Goal: Information Seeking & Learning: Learn about a topic

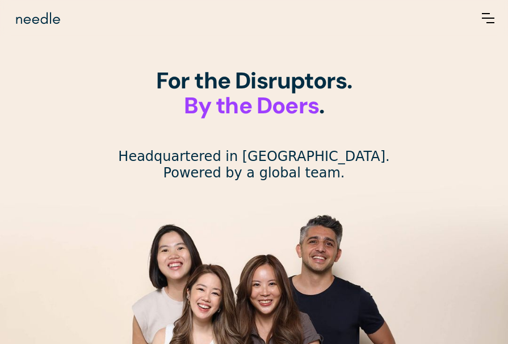
click at [494, 15] on img "menu" at bounding box center [488, 18] width 12 height 10
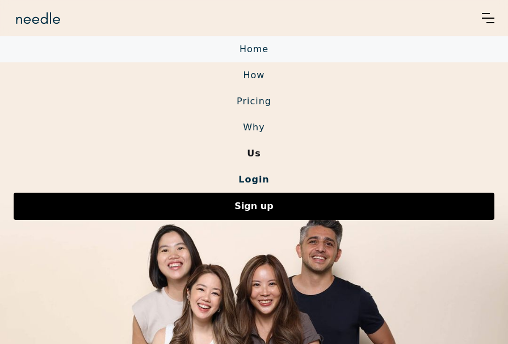
click at [263, 49] on link "Home" at bounding box center [254, 49] width 508 height 26
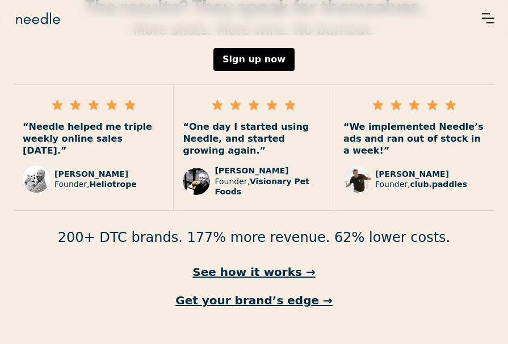
scroll to position [1708, 0]
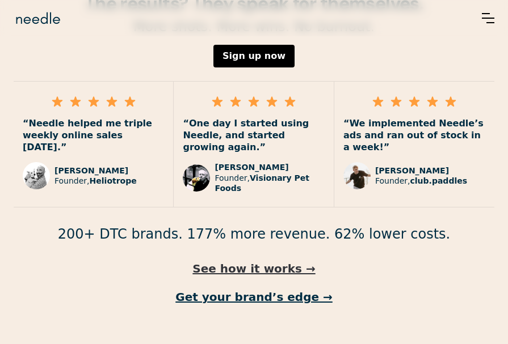
click at [227, 262] on link "See how it works →" at bounding box center [254, 269] width 481 height 15
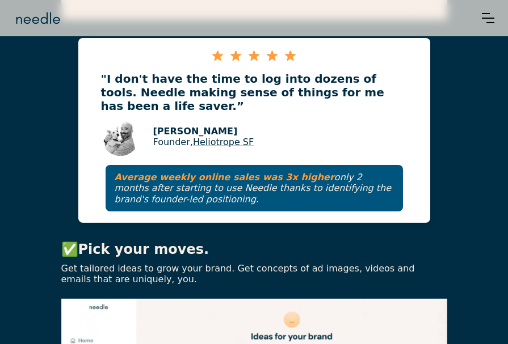
scroll to position [686, 0]
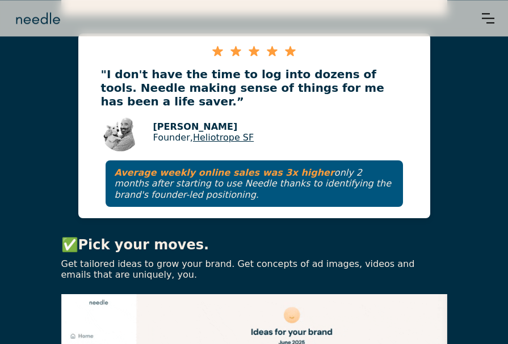
click at [188, 121] on p "[PERSON_NAME]" at bounding box center [203, 126] width 101 height 11
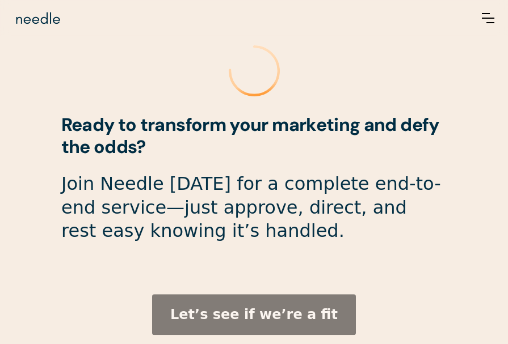
scroll to position [3151, 0]
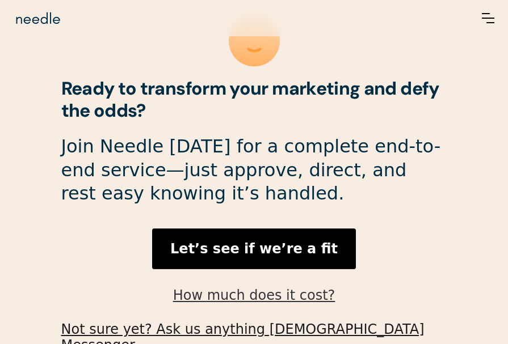
click at [310, 288] on link "How much does it cost?" at bounding box center [254, 296] width 162 height 16
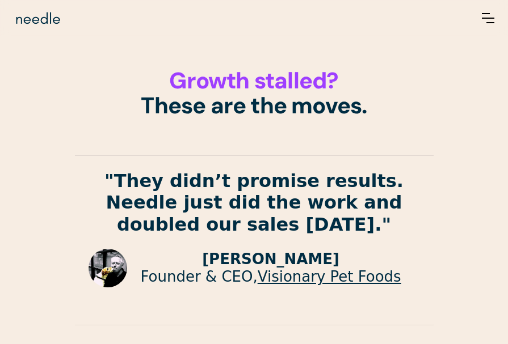
click at [494, 16] on img "menu" at bounding box center [488, 18] width 12 height 10
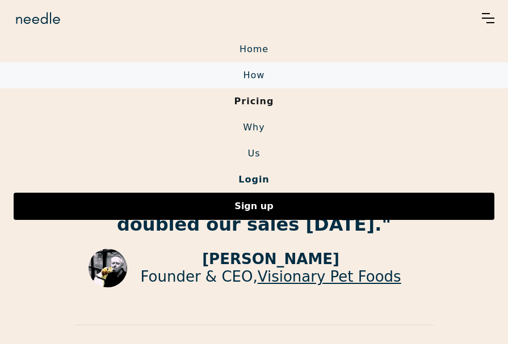
click at [263, 78] on link "How" at bounding box center [254, 75] width 508 height 26
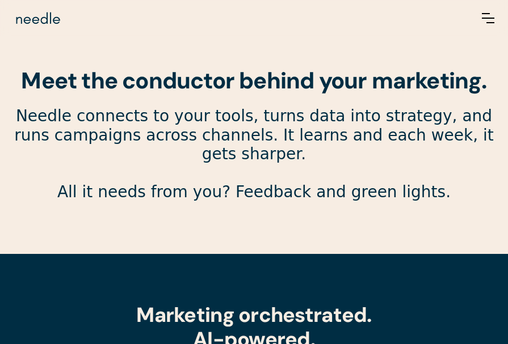
click at [494, 16] on img "menu" at bounding box center [488, 18] width 12 height 10
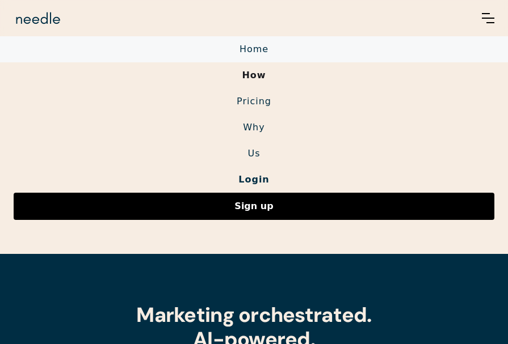
click at [279, 50] on link "Home" at bounding box center [254, 49] width 508 height 26
